Goal: Task Accomplishment & Management: Use online tool/utility

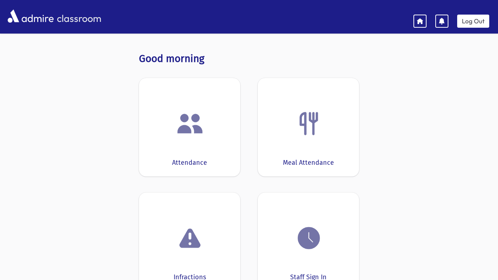
click at [197, 123] on img at bounding box center [190, 124] width 28 height 28
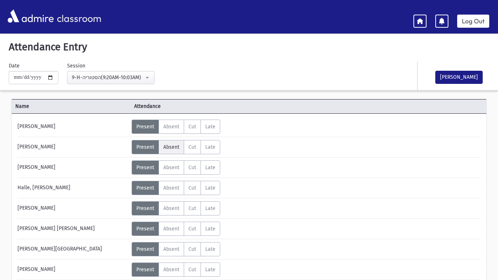
click at [164, 149] on span "Absent" at bounding box center [171, 147] width 16 height 6
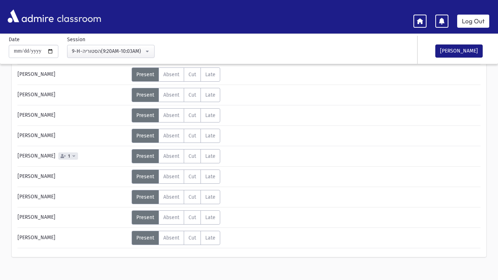
scroll to position [266, 0]
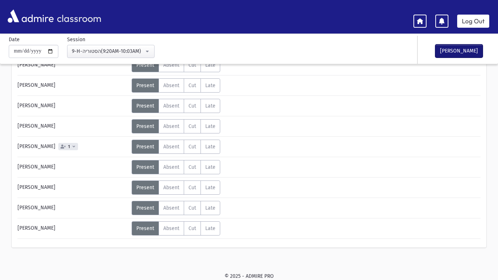
click at [453, 48] on button "[PERSON_NAME]" at bounding box center [459, 51] width 47 height 13
click at [470, 19] on link "Log Out" at bounding box center [474, 21] width 32 height 13
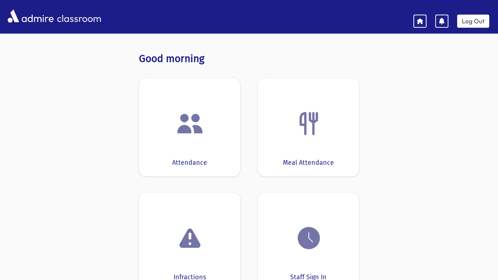
click at [188, 127] on img at bounding box center [190, 124] width 28 height 28
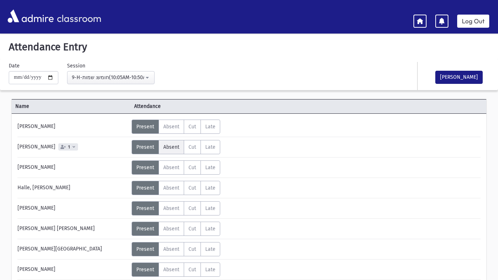
click at [177, 146] on span "Absent" at bounding box center [171, 147] width 16 height 6
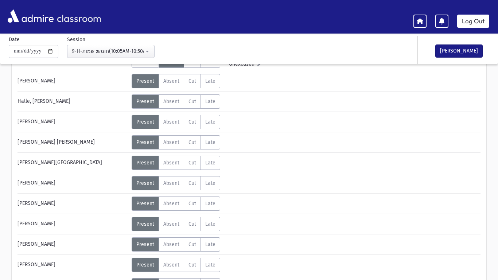
scroll to position [86, 0]
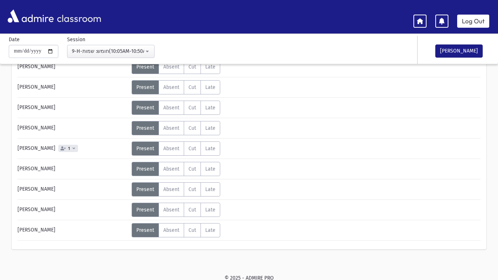
click at [70, 280] on div "© 2025 - ADMIRE PRO" at bounding box center [249, 278] width 475 height 8
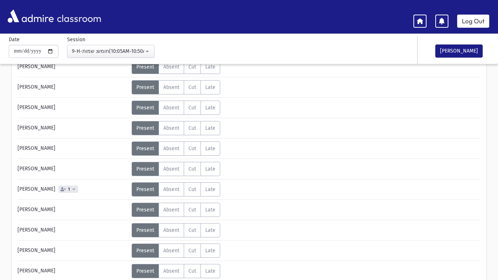
scroll to position [221, 0]
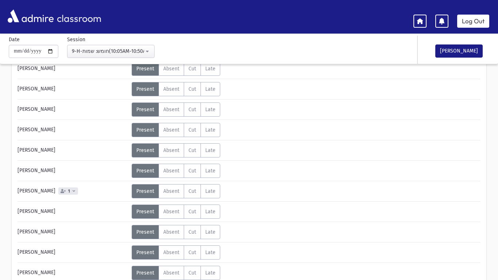
click at [64, 216] on div "[PERSON_NAME]" at bounding box center [73, 212] width 118 height 14
click at [483, 16] on link "Log Out" at bounding box center [474, 21] width 32 height 13
